Goal: Book appointment/travel/reservation

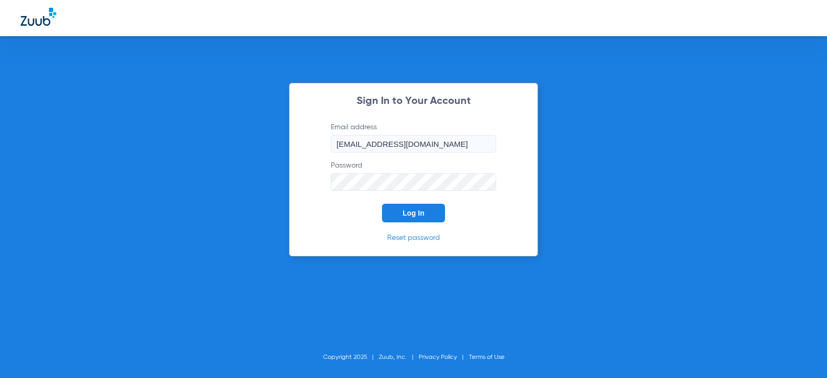
click at [400, 200] on form "Email address [EMAIL_ADDRESS][DOMAIN_NAME] Password Log In" at bounding box center [413, 172] width 196 height 100
click at [399, 209] on button "Log In" at bounding box center [413, 213] width 63 height 19
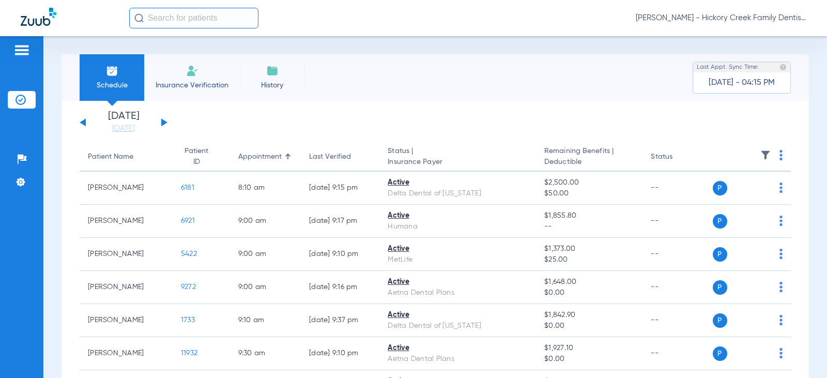
click at [207, 84] on span "Insurance Verification" at bounding box center [192, 85] width 80 height 10
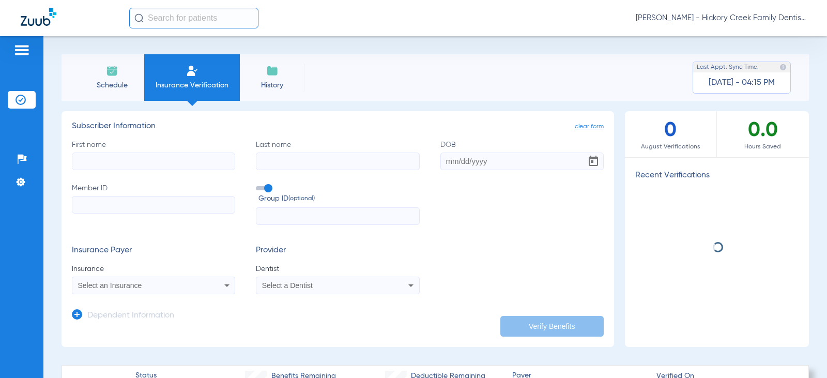
click at [125, 65] on li "Schedule" at bounding box center [112, 77] width 65 height 47
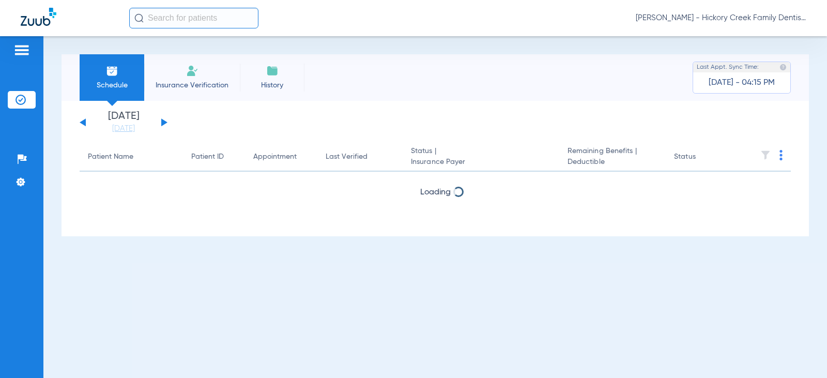
click at [161, 119] on button at bounding box center [164, 122] width 6 height 8
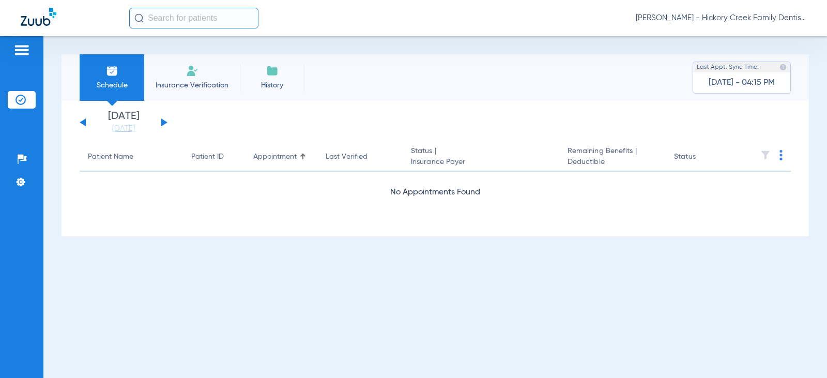
click at [161, 119] on button at bounding box center [164, 122] width 6 height 8
click at [110, 125] on link "[DATE]" at bounding box center [124, 129] width 62 height 10
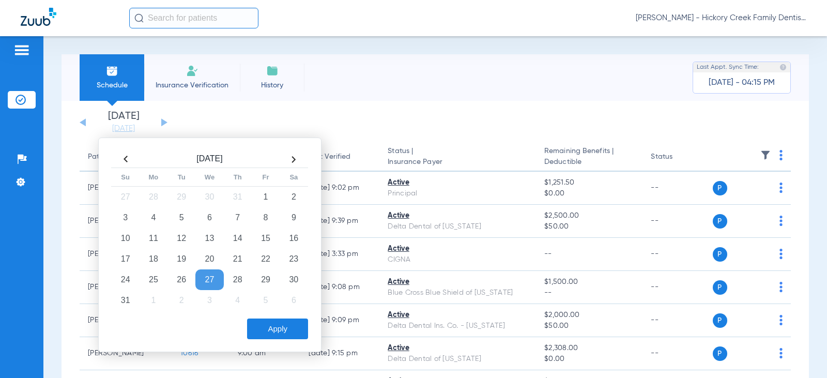
click at [122, 63] on li "Schedule" at bounding box center [112, 77] width 65 height 47
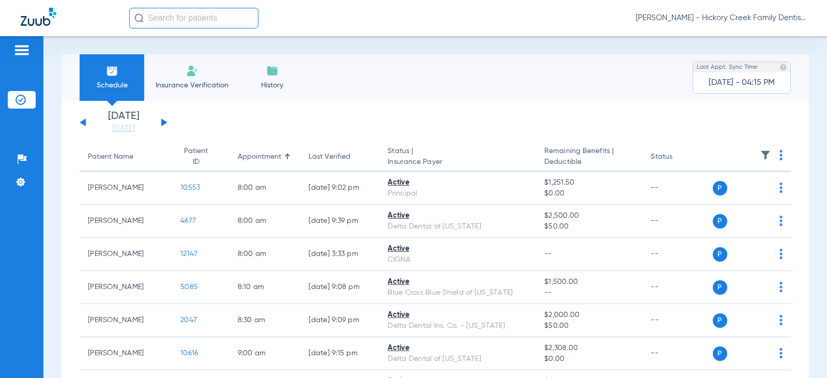
click at [122, 63] on li "Schedule" at bounding box center [112, 77] width 65 height 47
drag, startPoint x: 183, startPoint y: 65, endPoint x: 134, endPoint y: 69, distance: 49.3
click at [178, 65] on li "Insurance Verification" at bounding box center [192, 77] width 96 height 47
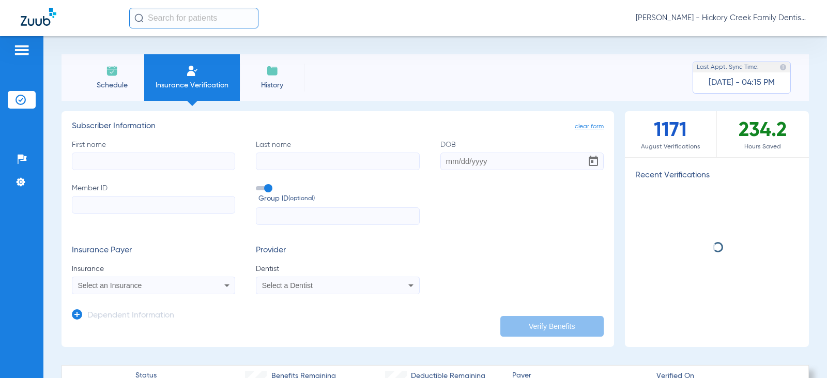
click at [125, 73] on li "Schedule" at bounding box center [112, 77] width 65 height 47
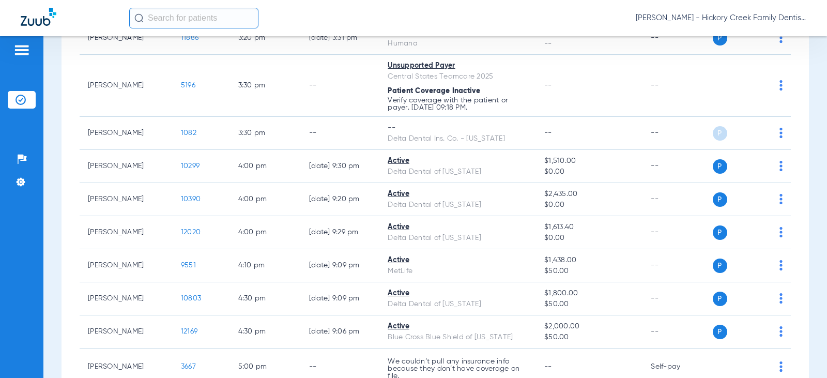
scroll to position [1126, 0]
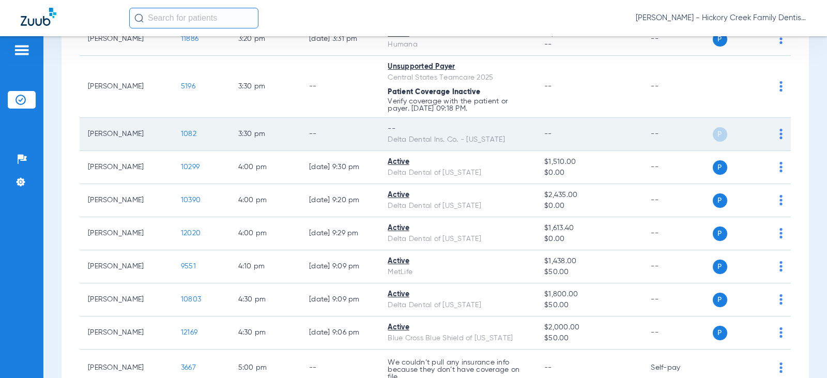
click at [271, 133] on td "3:30 PM" at bounding box center [265, 134] width 71 height 33
